Goal: Task Accomplishment & Management: Manage account settings

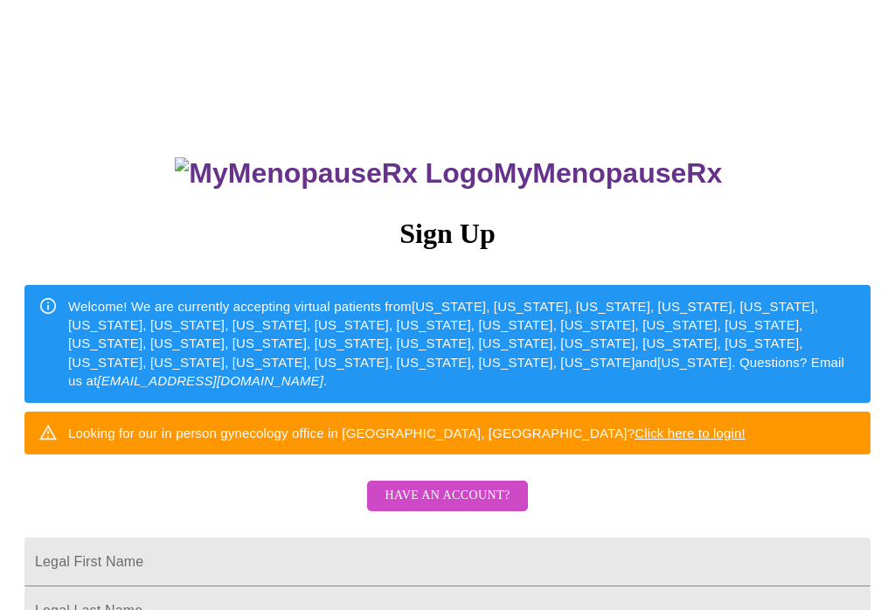
click at [463, 505] on span "Have an account?" at bounding box center [446, 496] width 125 height 22
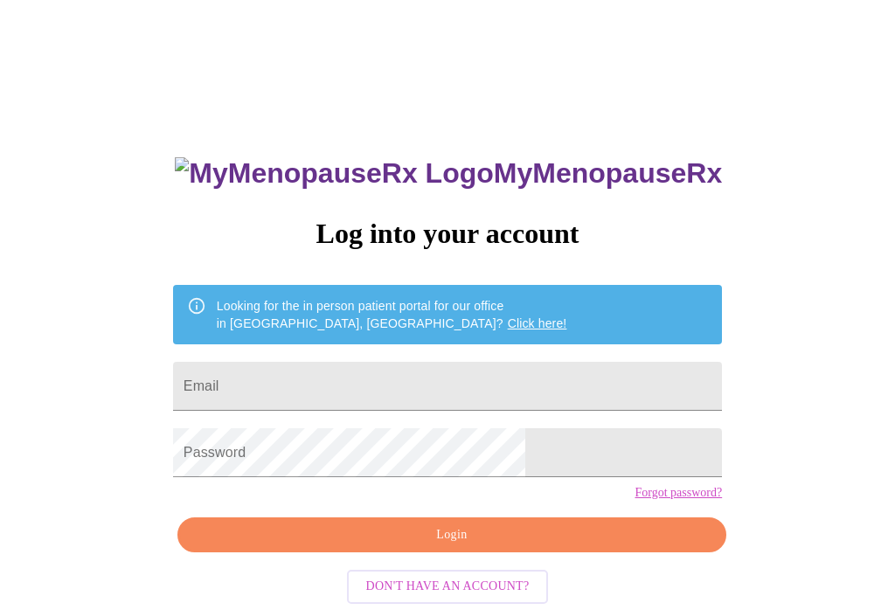
click at [343, 382] on input "Email" at bounding box center [447, 386] width 549 height 49
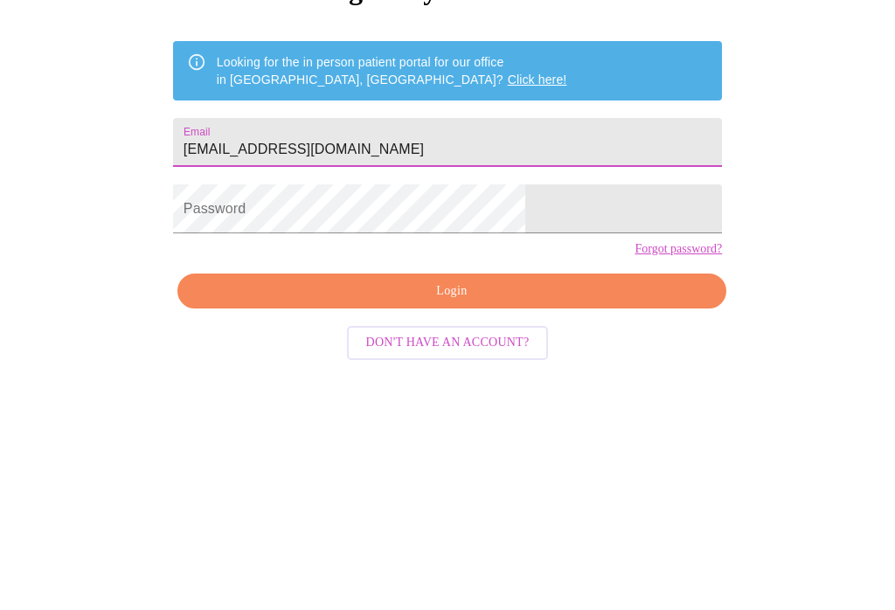
type input "[EMAIL_ADDRESS][DOMAIN_NAME]"
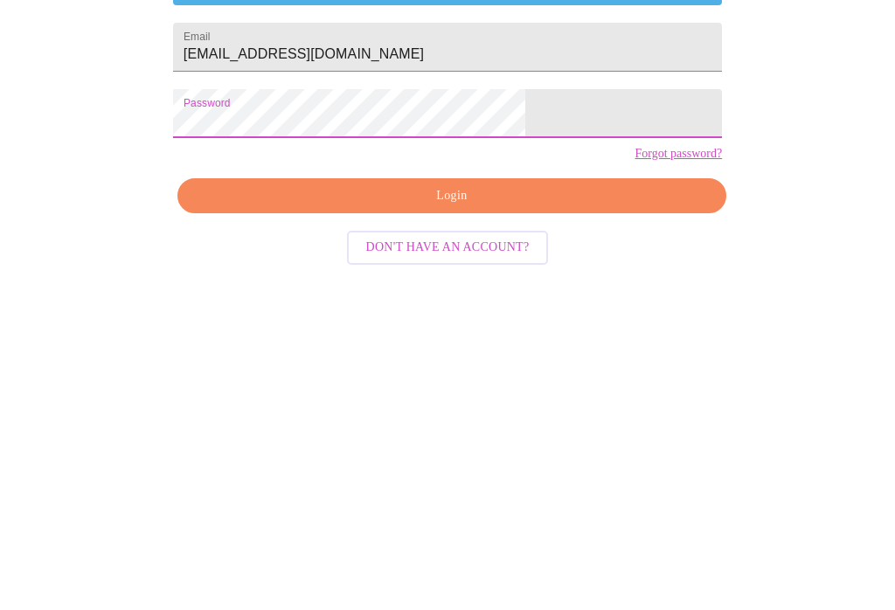
click at [466, 524] on span "Login" at bounding box center [451, 535] width 509 height 22
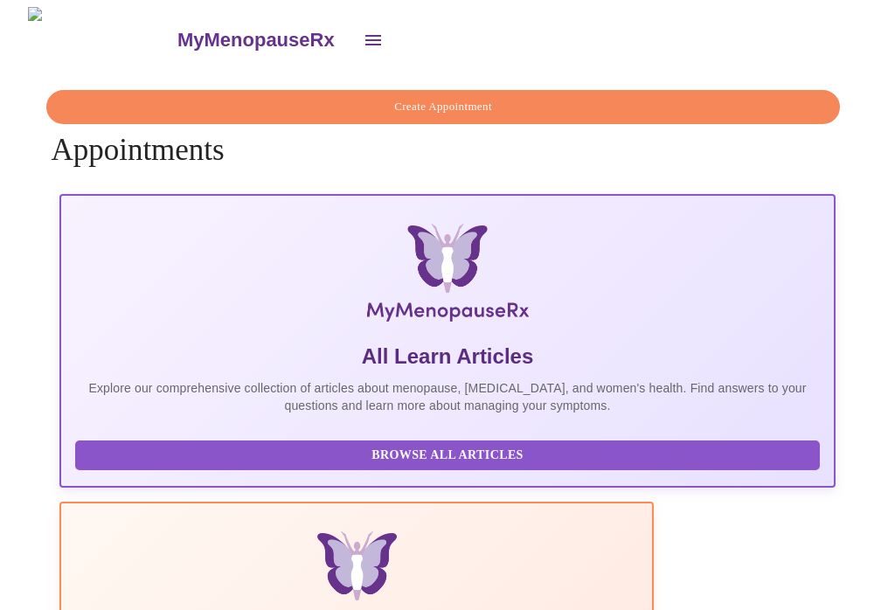
click at [363, 34] on icon "open drawer" at bounding box center [373, 40] width 21 height 21
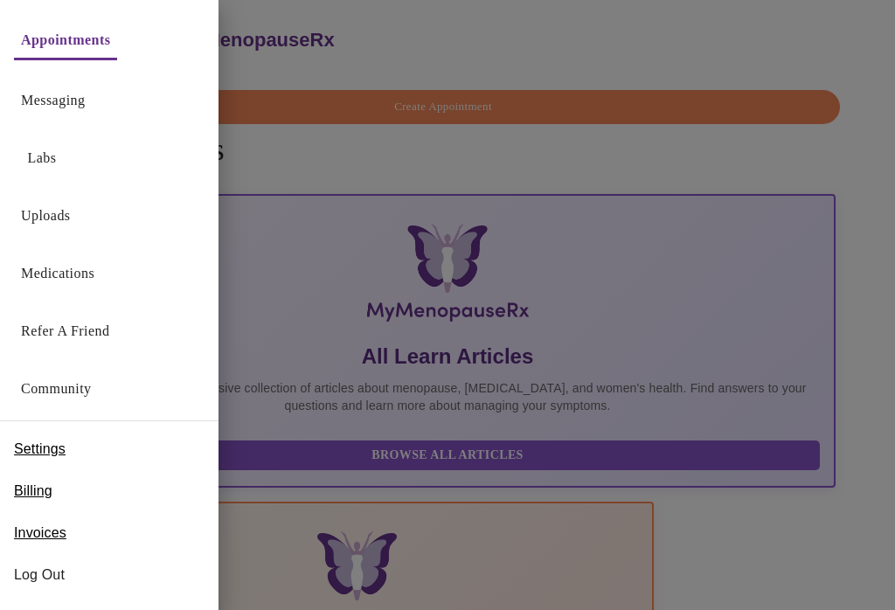
click at [44, 444] on span "Settings" at bounding box center [40, 449] width 52 height 21
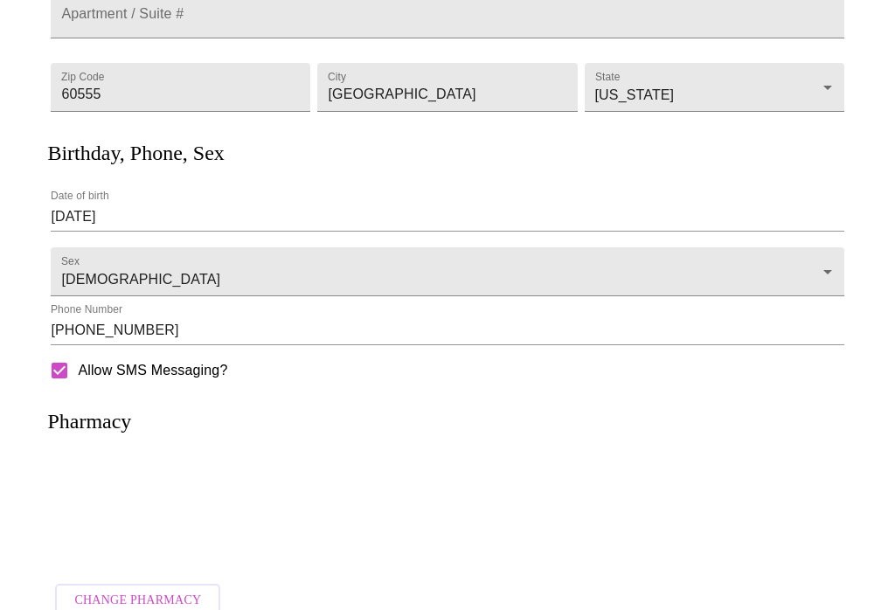
scroll to position [355, 0]
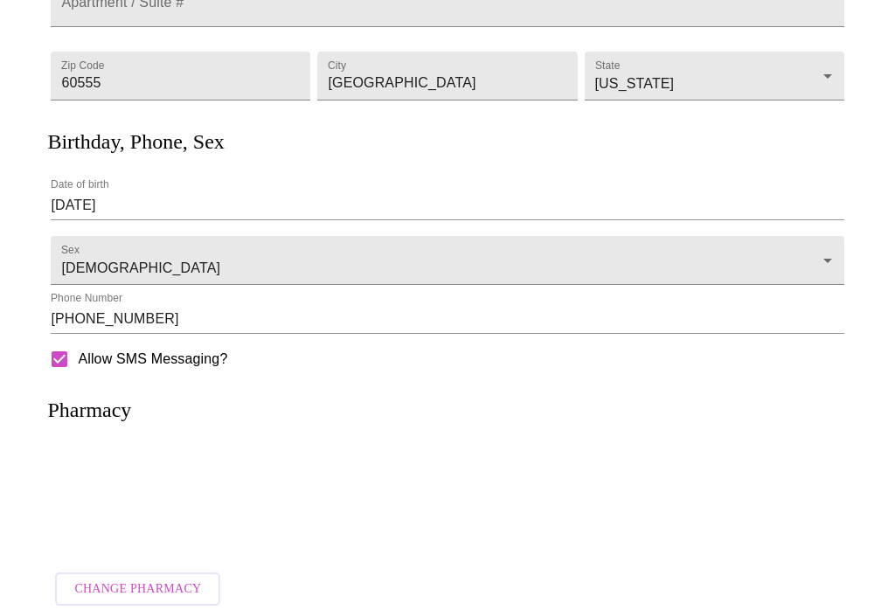
click at [115, 422] on h3 "Pharmacy" at bounding box center [89, 410] width 84 height 24
click at [142, 589] on span "Change Pharmacy" at bounding box center [137, 589] width 127 height 22
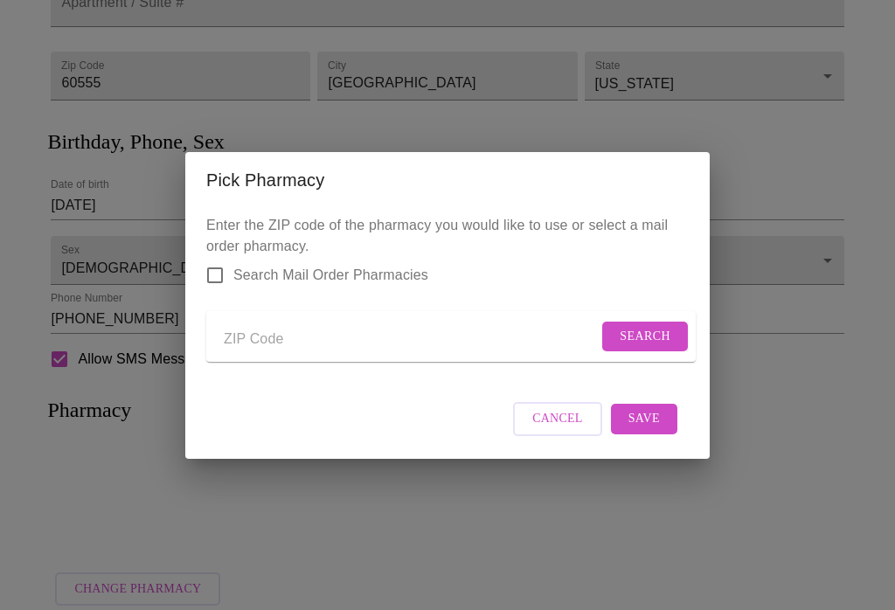
click at [759, 215] on div "Pick Pharmacy Enter the ZIP code of the pharmacy you would like to use or selec…" at bounding box center [447, 305] width 895 height 610
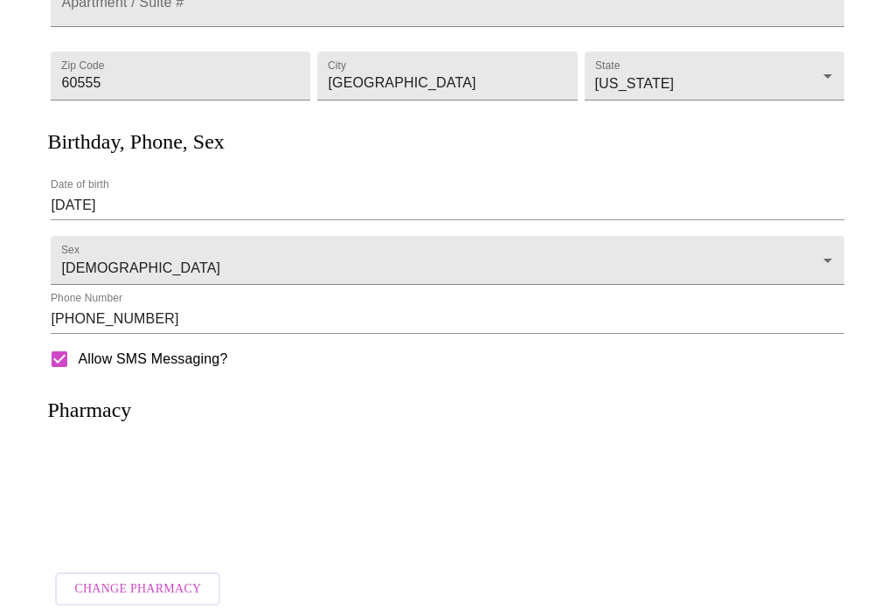
click at [102, 422] on h3 "Pharmacy" at bounding box center [89, 410] width 84 height 24
click at [162, 598] on span "Change Pharmacy" at bounding box center [137, 589] width 127 height 22
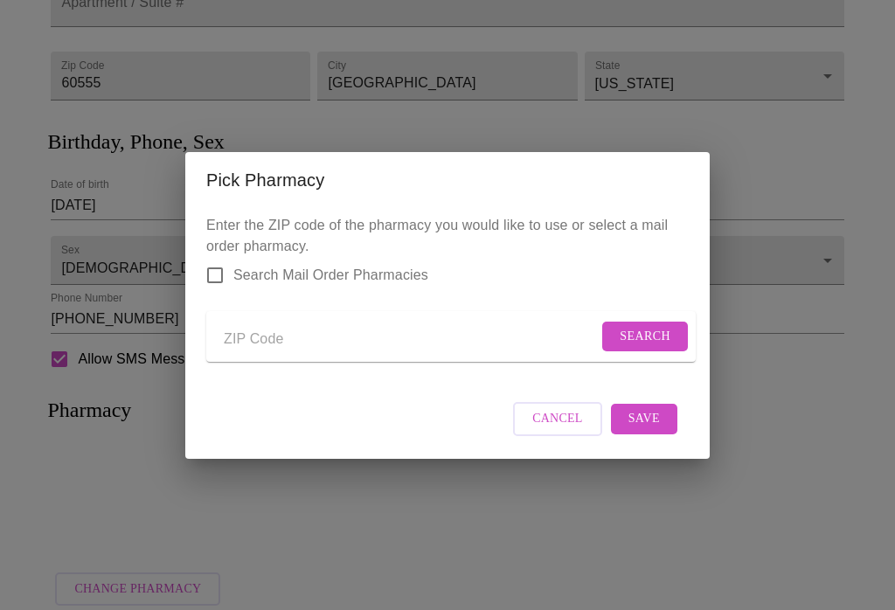
click at [288, 330] on input "Send a message to your care team" at bounding box center [411, 340] width 374 height 28
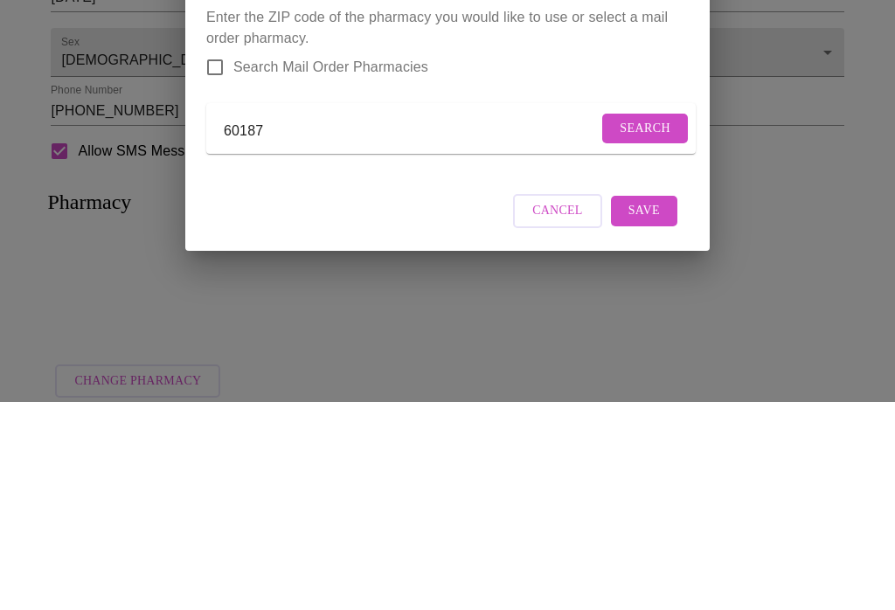
type input "60187"
click at [648, 326] on span "Search" at bounding box center [645, 337] width 51 height 22
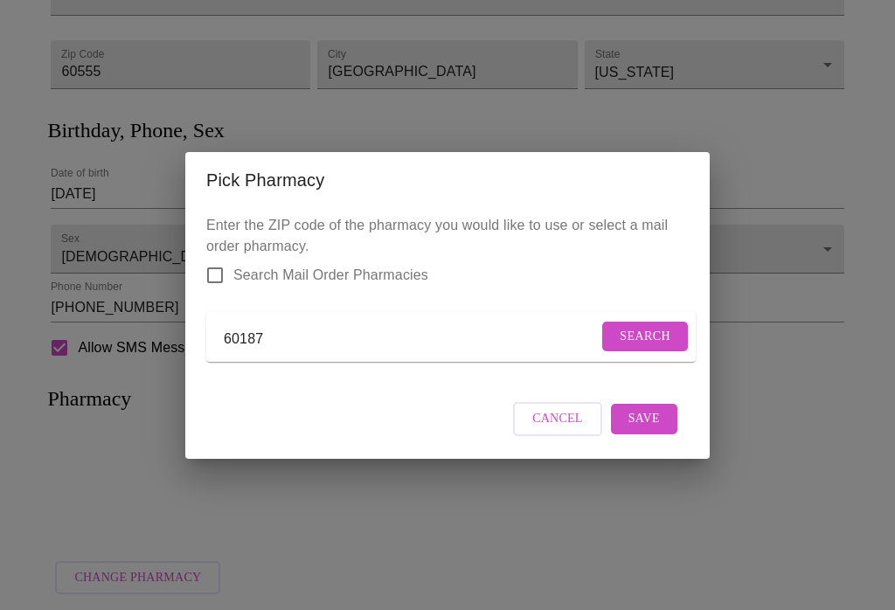
click at [634, 339] on span "Search" at bounding box center [645, 337] width 51 height 22
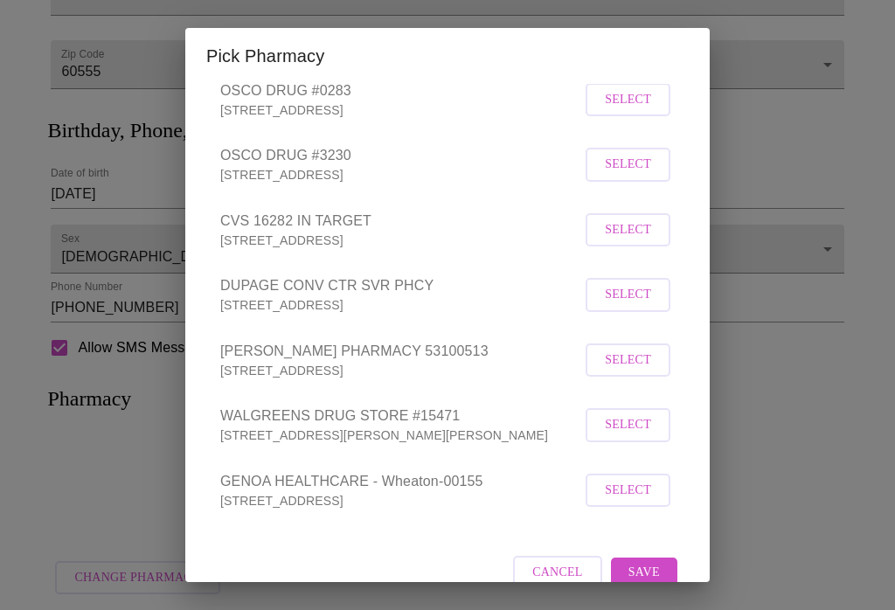
scroll to position [249, 0]
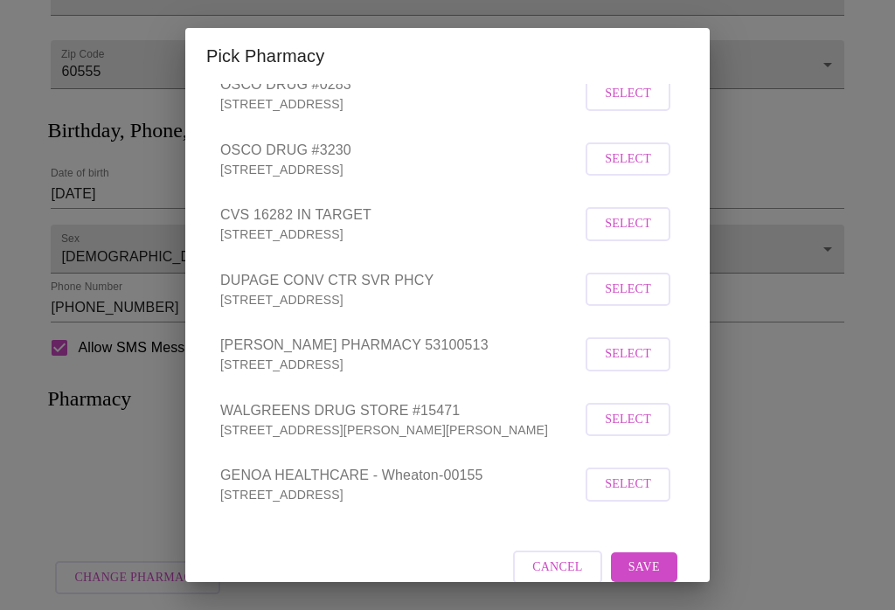
click at [632, 365] on span "Select" at bounding box center [628, 354] width 46 height 22
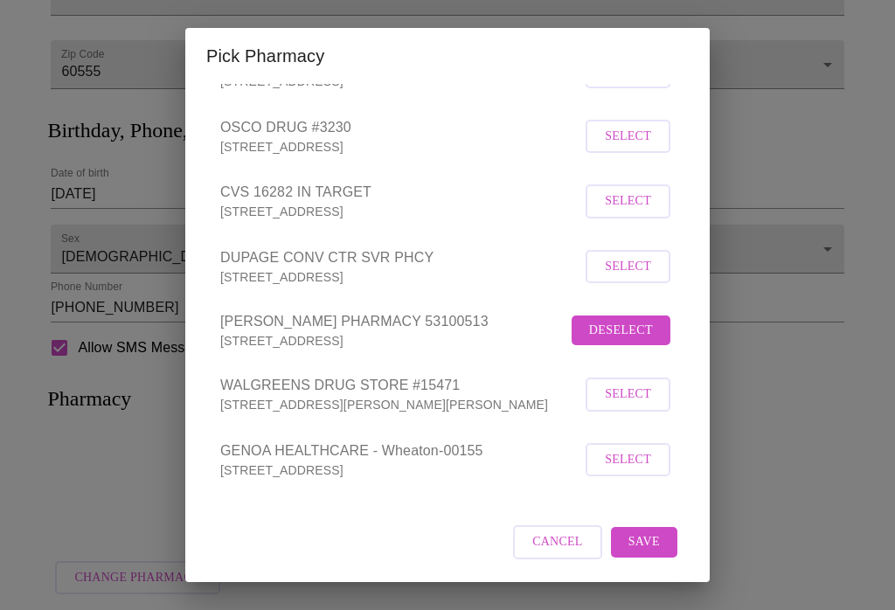
scroll to position [292, 0]
click at [643, 551] on span "Save" at bounding box center [643, 542] width 31 height 22
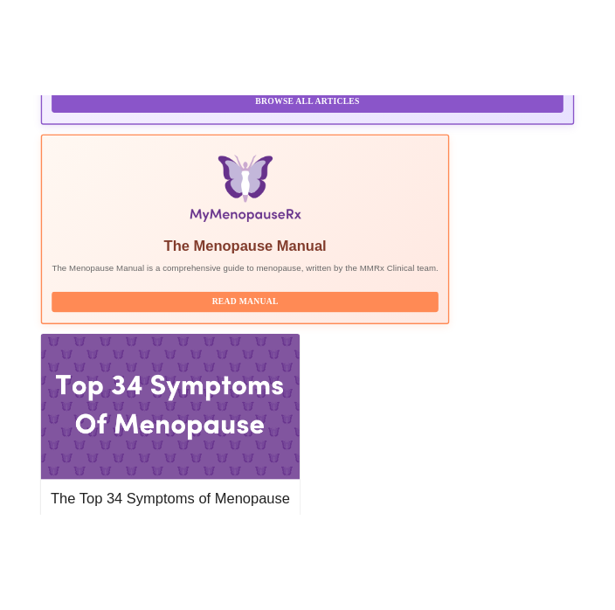
scroll to position [0, 0]
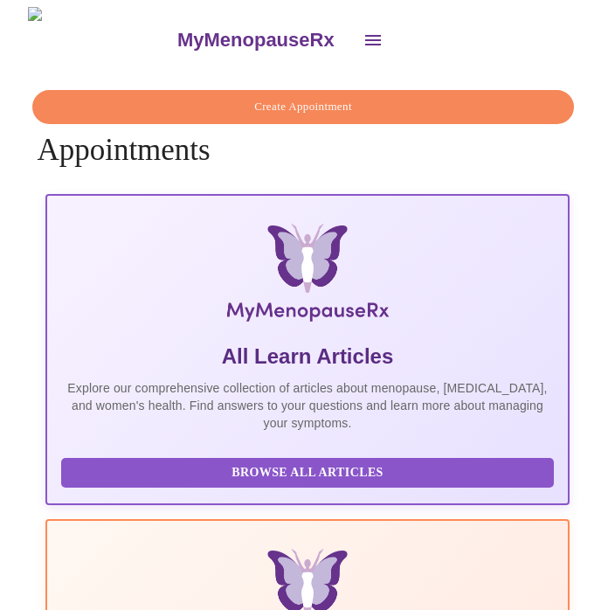
click at [562, 38] on div "MyMenopauseRx" at bounding box center [307, 40] width 601 height 66
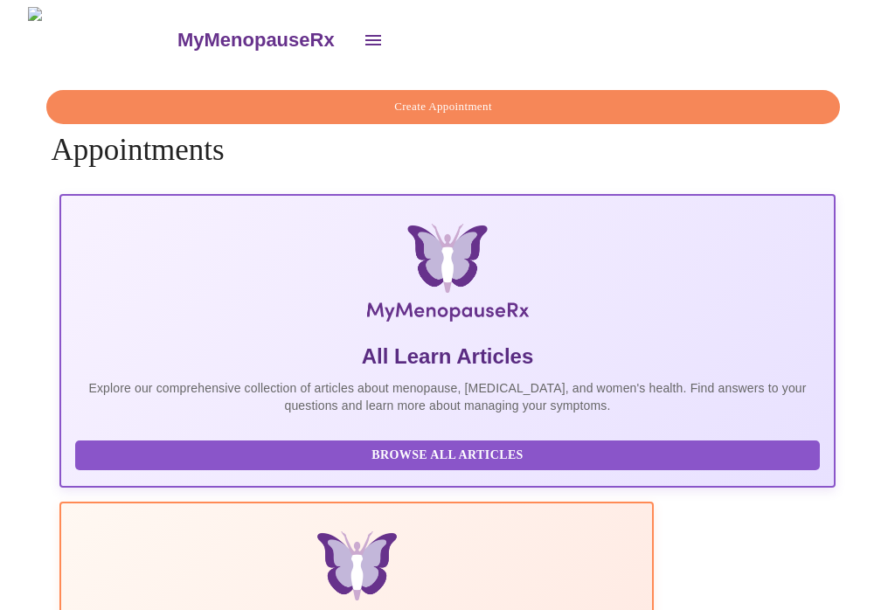
click at [363, 31] on icon "open drawer" at bounding box center [373, 40] width 21 height 21
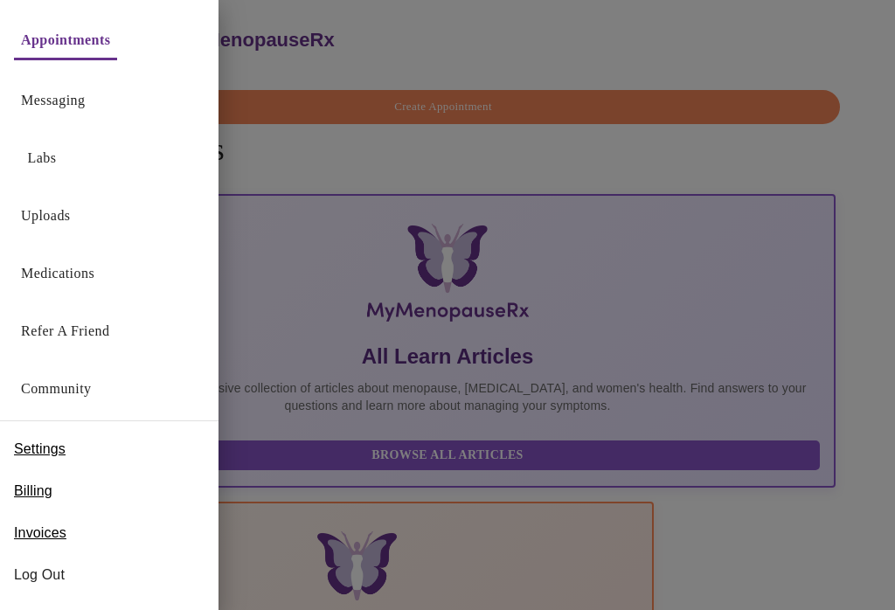
click at [36, 492] on span "Billing" at bounding box center [33, 491] width 38 height 21
